Goal: Information Seeking & Learning: Check status

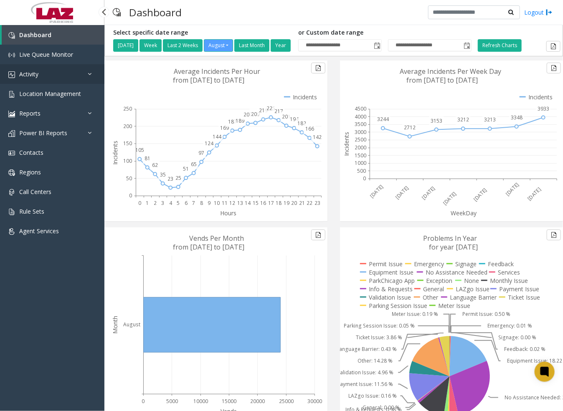
click at [38, 73] on span "Activity" at bounding box center [28, 74] width 19 height 8
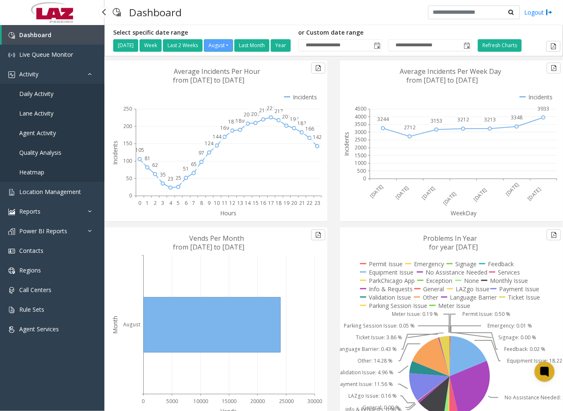
click at [51, 88] on link "Daily Activity" at bounding box center [52, 94] width 104 height 20
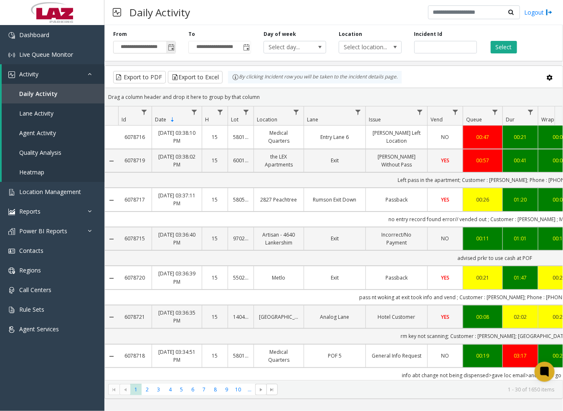
click at [174, 50] on span "Toggle popup" at bounding box center [171, 47] width 7 height 7
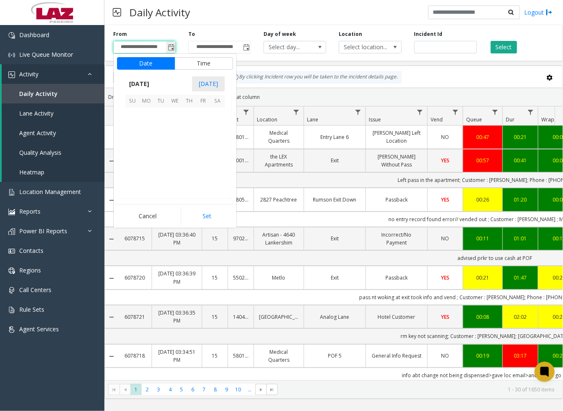
scroll to position [149750, 0]
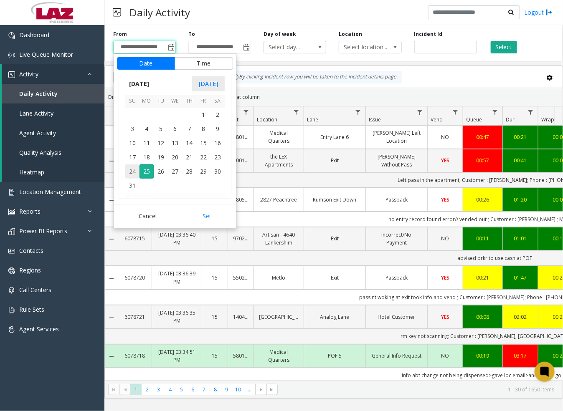
click at [130, 169] on span "24" at bounding box center [132, 172] width 14 height 14
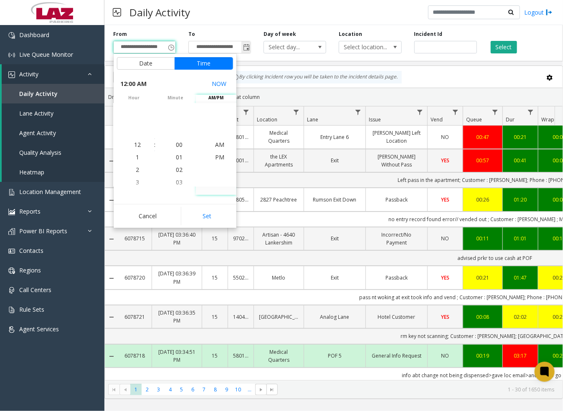
click at [248, 48] on span "Toggle popup" at bounding box center [246, 47] width 7 height 7
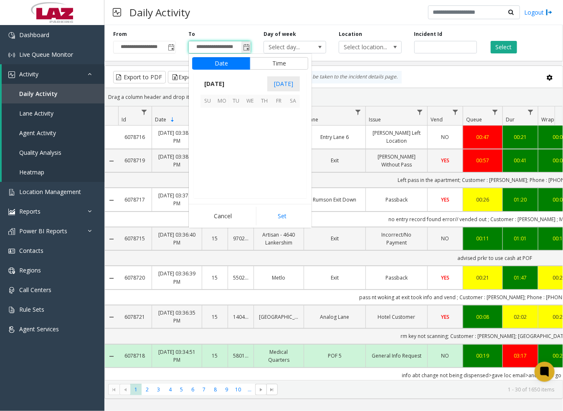
scroll to position [12, 0]
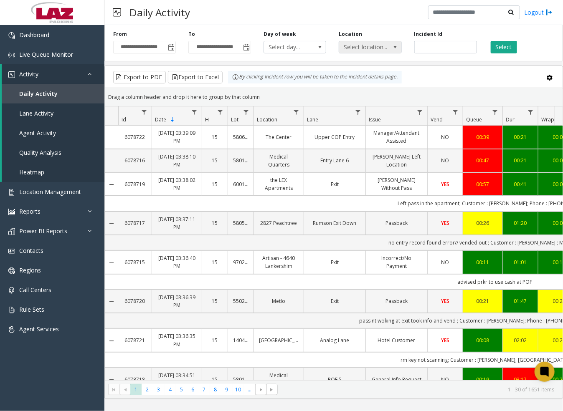
click at [394, 47] on span at bounding box center [395, 47] width 7 height 7
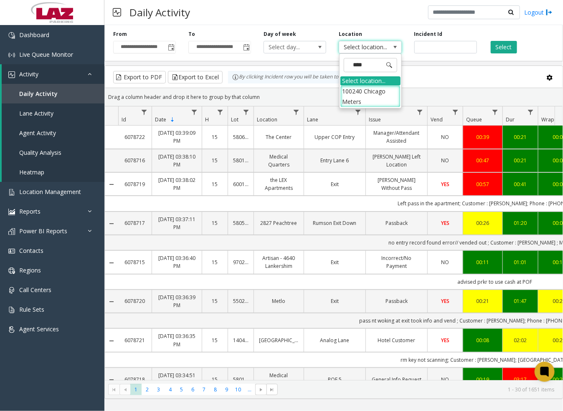
type input "*****"
click at [353, 98] on li "100240 Chicago Meters" at bounding box center [370, 97] width 60 height 22
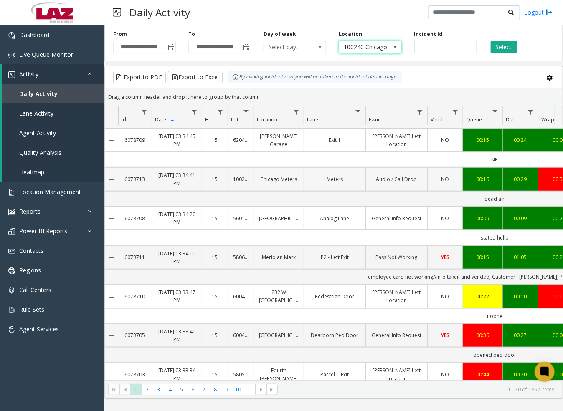
scroll to position [556, 0]
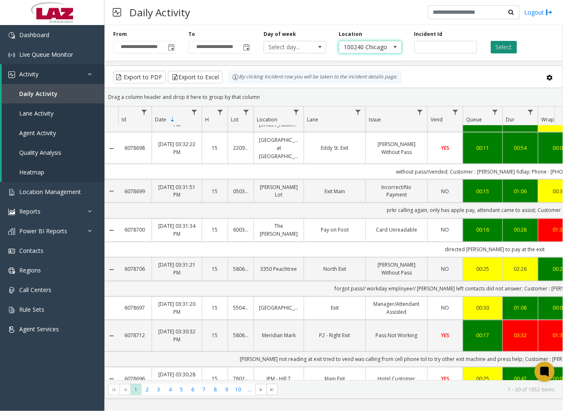
click at [506, 44] on button "Select" at bounding box center [504, 47] width 26 height 13
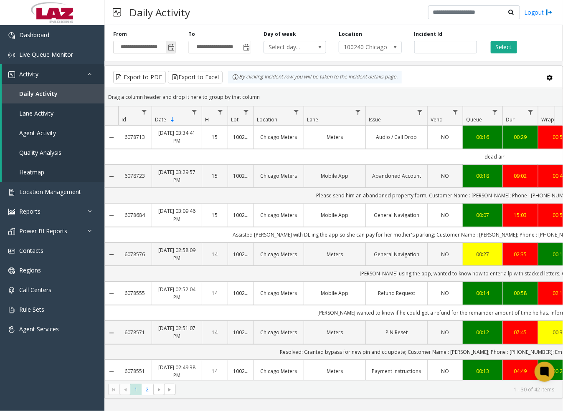
click at [171, 46] on span "Toggle popup" at bounding box center [171, 47] width 7 height 7
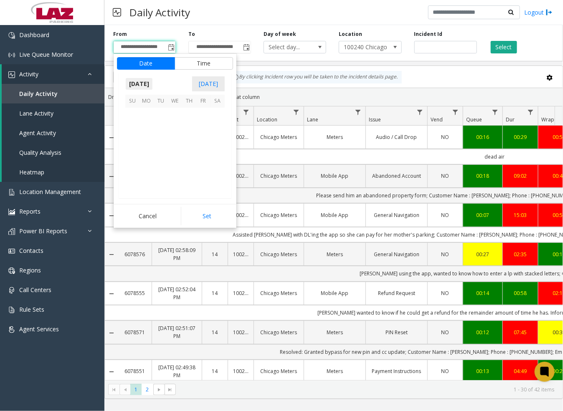
scroll to position [149750, 0]
click at [132, 170] on span "24" at bounding box center [132, 172] width 14 height 14
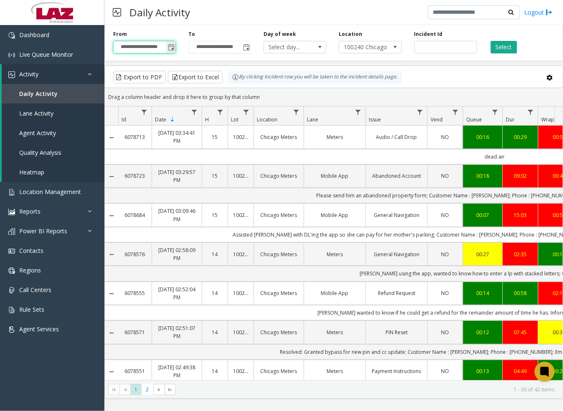
click at [173, 46] on span "Toggle popup" at bounding box center [171, 47] width 7 height 7
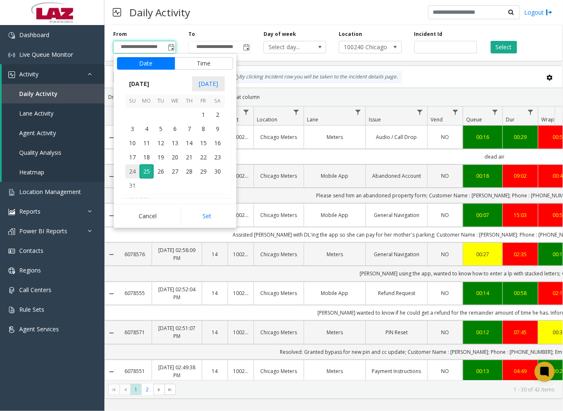
click at [132, 172] on span "24" at bounding box center [132, 172] width 14 height 14
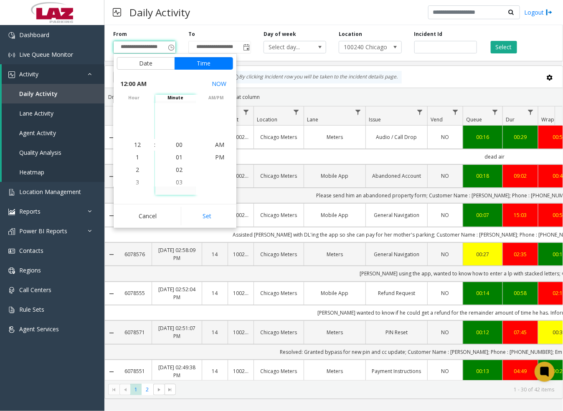
click at [205, 216] on button "Set" at bounding box center [207, 216] width 53 height 18
type input "**********"
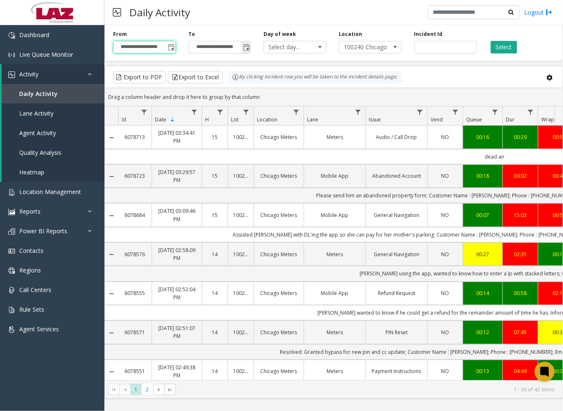
click at [247, 47] on span "Toggle popup" at bounding box center [246, 47] width 7 height 7
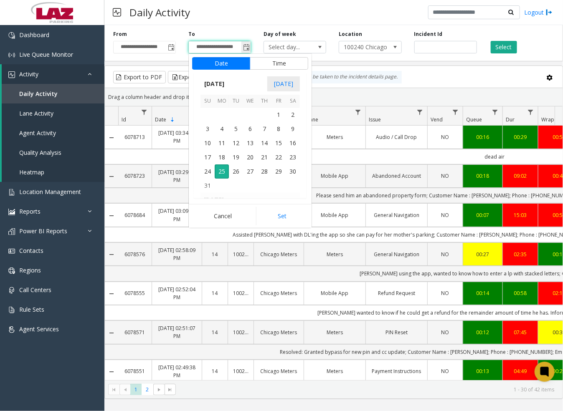
scroll to position [12, 0]
click at [210, 172] on span "24" at bounding box center [207, 172] width 14 height 14
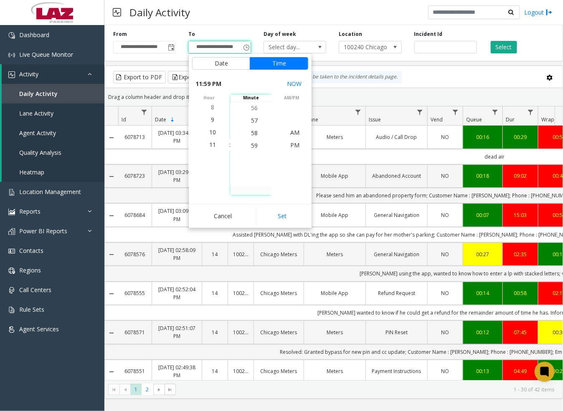
click at [288, 223] on button "Set" at bounding box center [282, 216] width 53 height 18
type input "**********"
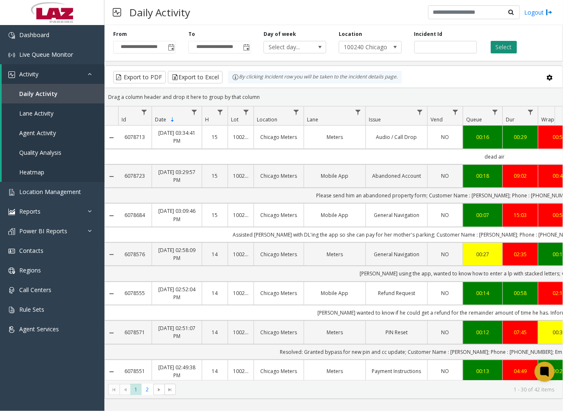
click at [509, 46] on button "Select" at bounding box center [504, 47] width 26 height 13
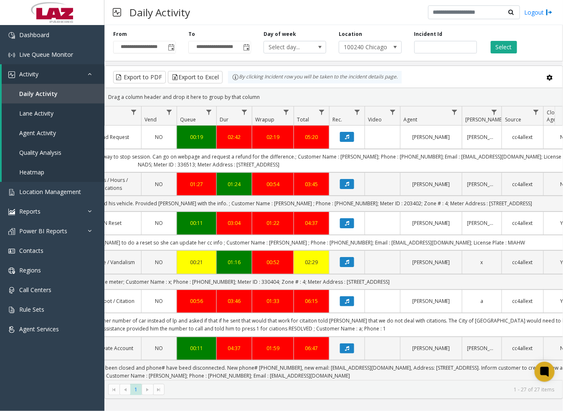
scroll to position [0, 286]
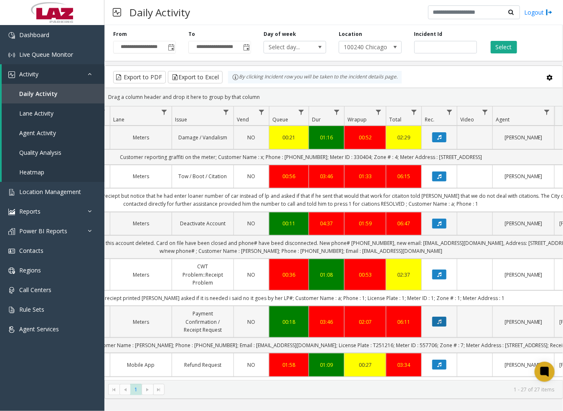
click at [441, 326] on button "Data table" at bounding box center [439, 322] width 14 height 10
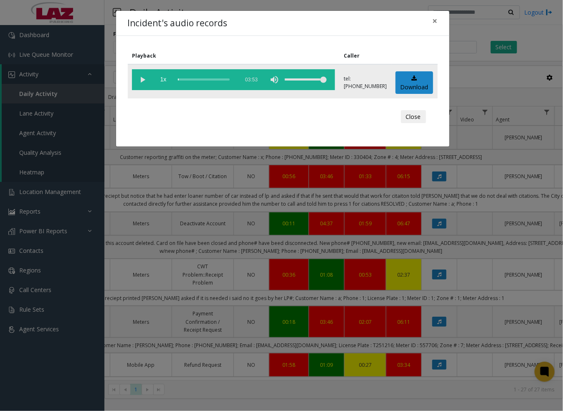
click at [141, 75] on vg-play-pause at bounding box center [142, 79] width 21 height 21
drag, startPoint x: 187, startPoint y: 78, endPoint x: 188, endPoint y: 94, distance: 16.0
click at [187, 78] on div "scrub bar" at bounding box center [206, 79] width 57 height 21
click at [192, 76] on div "scrub bar" at bounding box center [206, 79] width 57 height 21
click at [138, 77] on vg-play-pause at bounding box center [142, 79] width 21 height 21
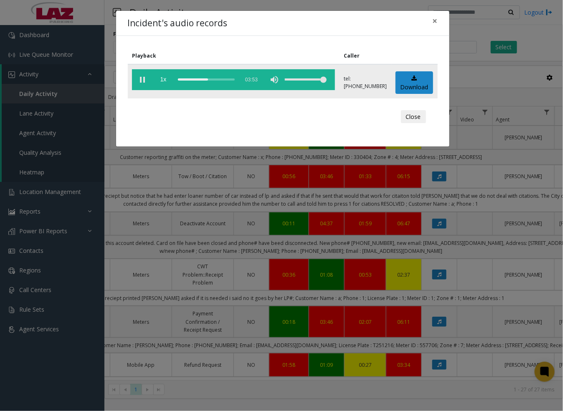
click at [198, 79] on div "scrub bar" at bounding box center [206, 79] width 57 height 21
click at [412, 118] on button "Close" at bounding box center [413, 116] width 25 height 13
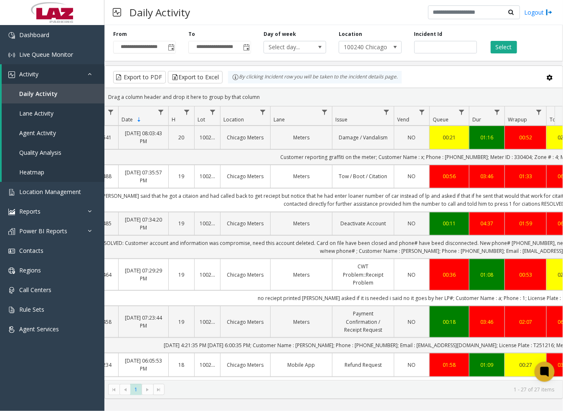
scroll to position [0, 53]
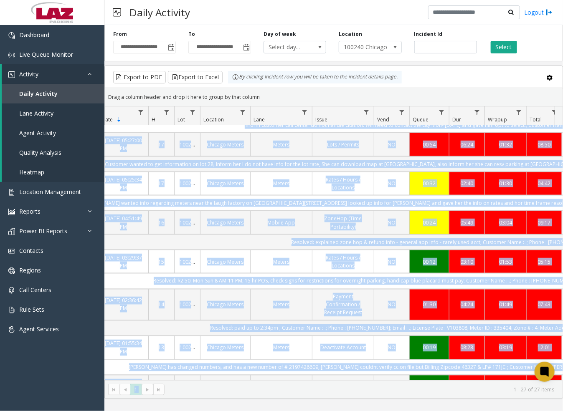
drag, startPoint x: 318, startPoint y: 372, endPoint x: 377, endPoint y: 380, distance: 59.5
click at [377, 380] on kendo-grid "Export to PDF Export to Excel By clicking Incident row you will be taken to the…" at bounding box center [333, 233] width 458 height 334
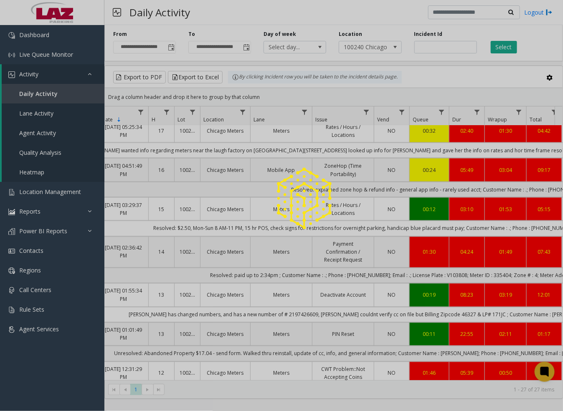
click at [445, 69] on div at bounding box center [281, 205] width 563 height 411
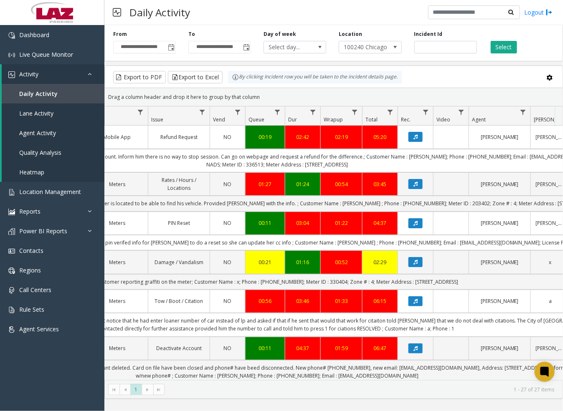
scroll to position [0, 212]
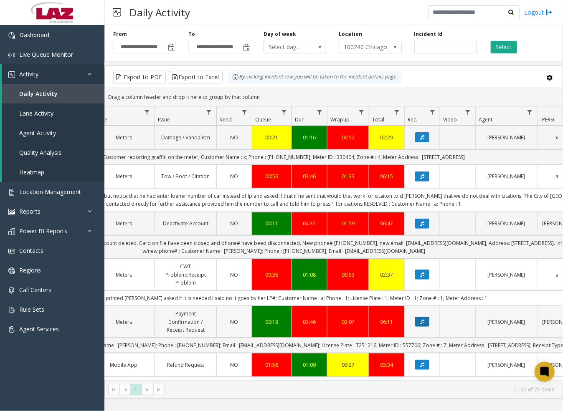
click at [423, 323] on icon "Data table" at bounding box center [422, 321] width 4 height 5
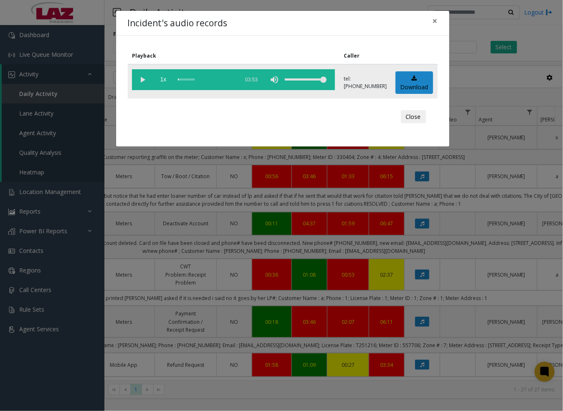
click at [192, 77] on div "scrub bar" at bounding box center [206, 79] width 57 height 21
click at [199, 79] on div "scrub bar" at bounding box center [206, 79] width 57 height 21
click at [143, 78] on vg-play-pause at bounding box center [142, 79] width 21 height 21
click at [140, 80] on vg-play-pause at bounding box center [142, 79] width 21 height 21
click at [145, 79] on vg-play-pause at bounding box center [142, 79] width 21 height 21
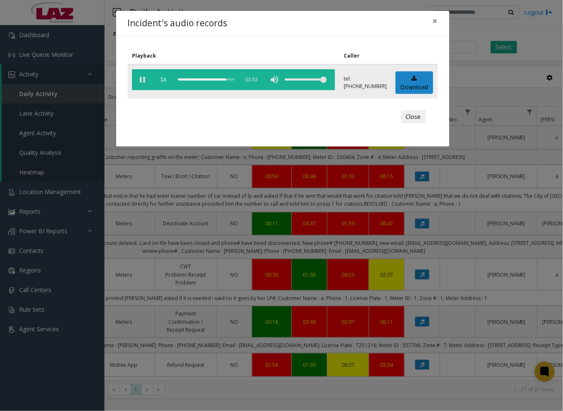
click at [144, 76] on vg-play-pause at bounding box center [142, 79] width 21 height 21
